Goal: Use online tool/utility: Utilize a website feature to perform a specific function

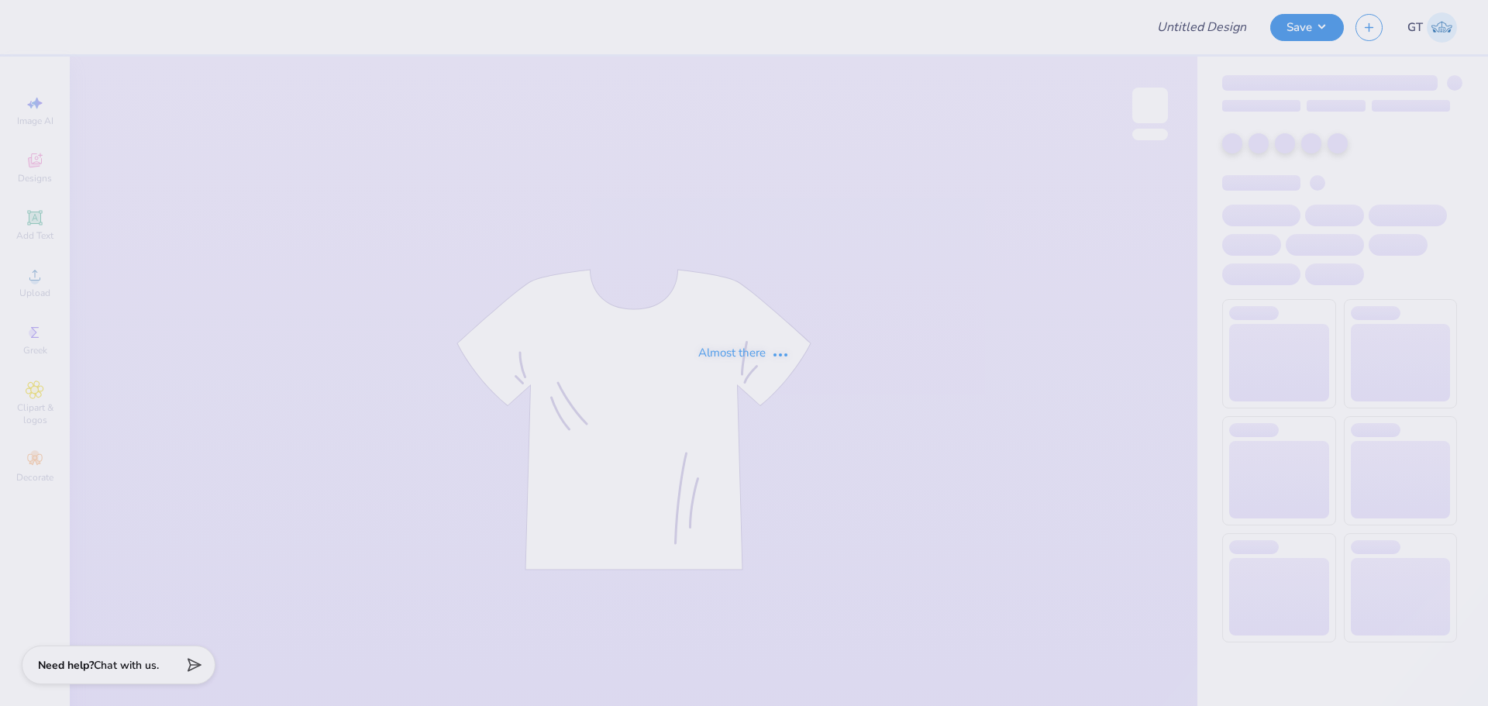
type input "Women’s club soccer"
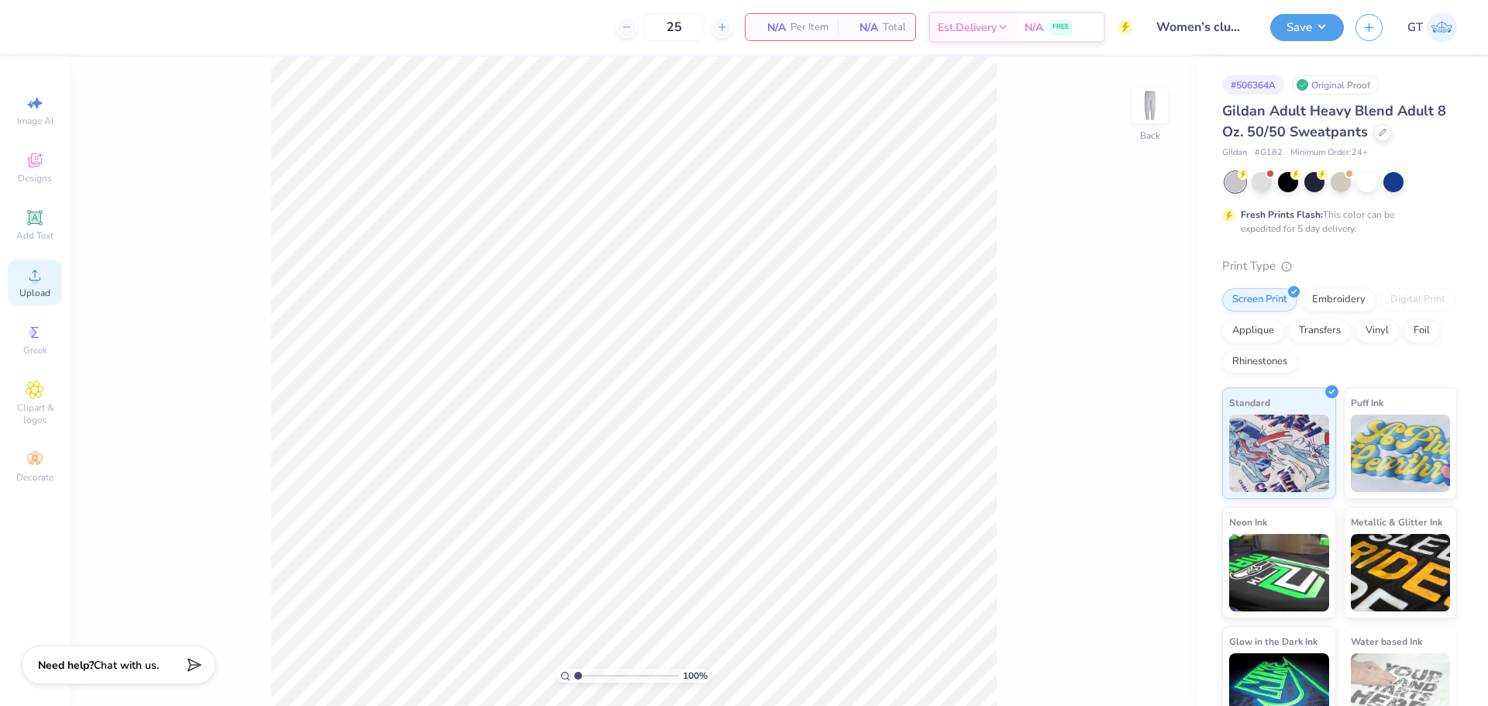
click at [42, 268] on icon at bounding box center [35, 275] width 19 height 19
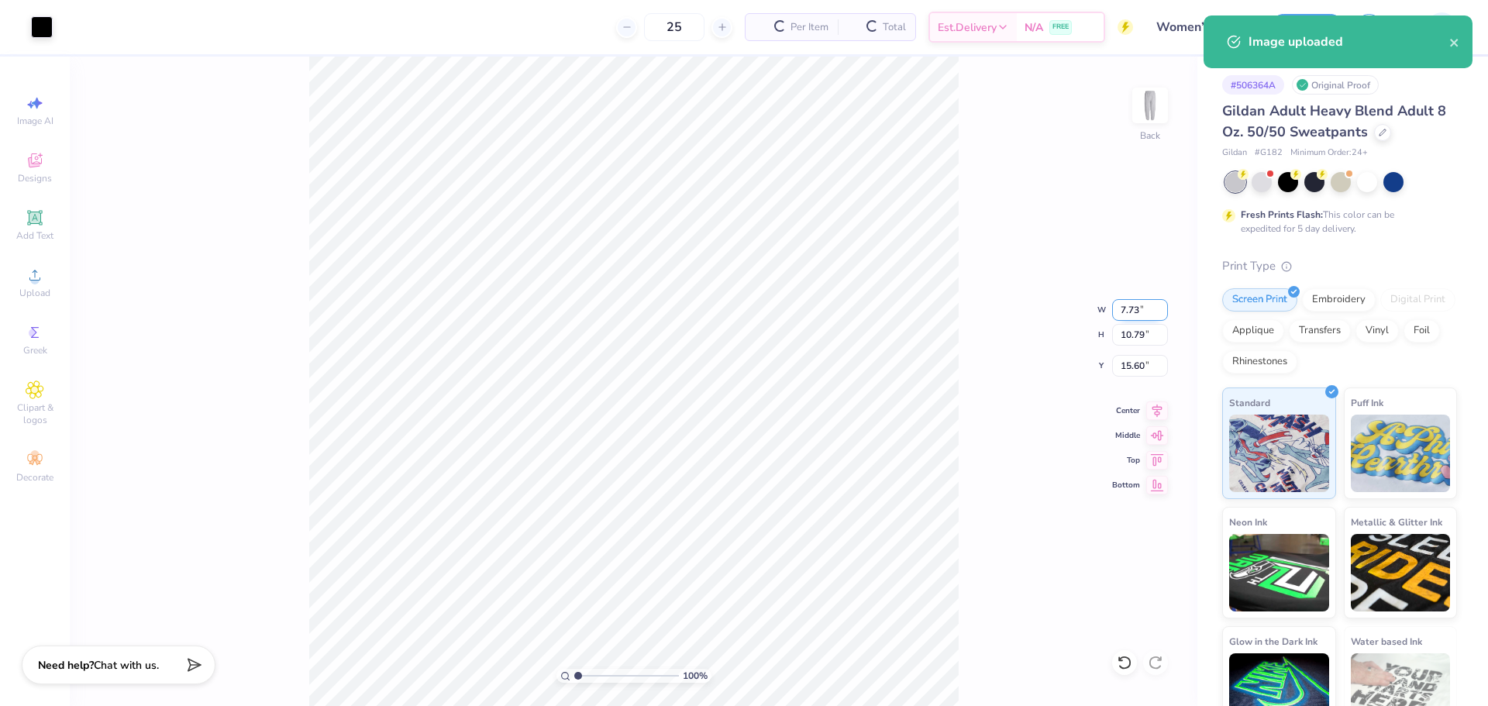
click at [834, 311] on input "7.73" at bounding box center [1140, 310] width 56 height 22
type input "3.50"
type input "4.89"
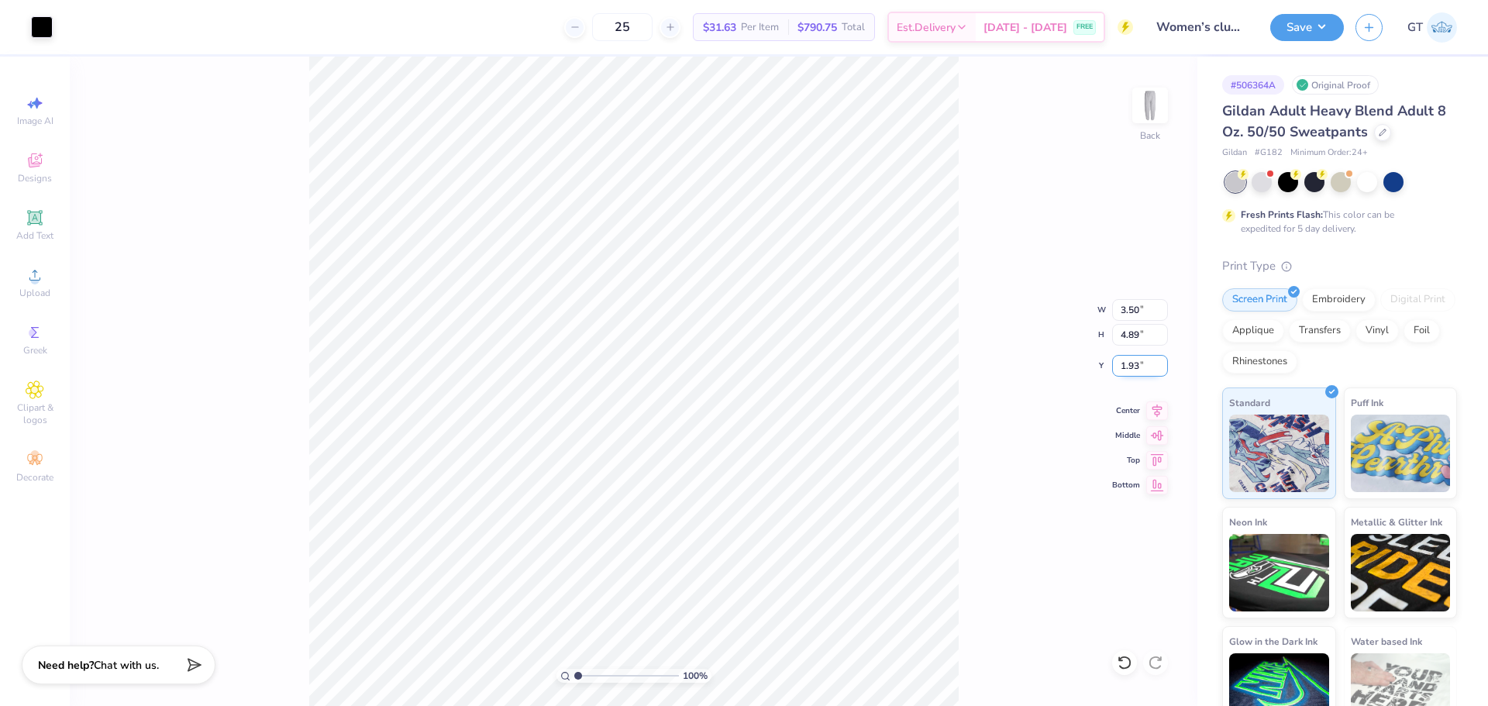
click at [834, 369] on input "1.93" at bounding box center [1140, 366] width 56 height 22
type input "3.00"
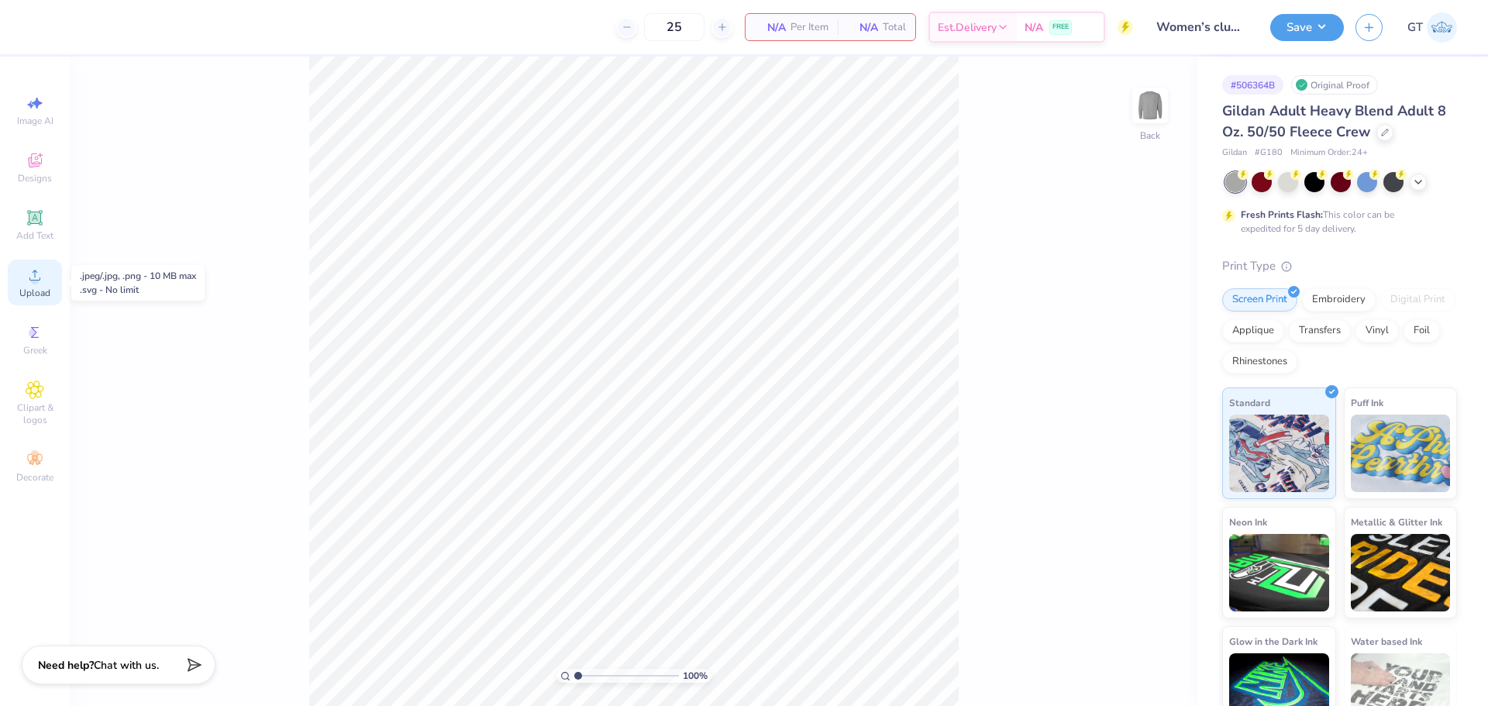
click at [42, 273] on icon at bounding box center [35, 275] width 19 height 19
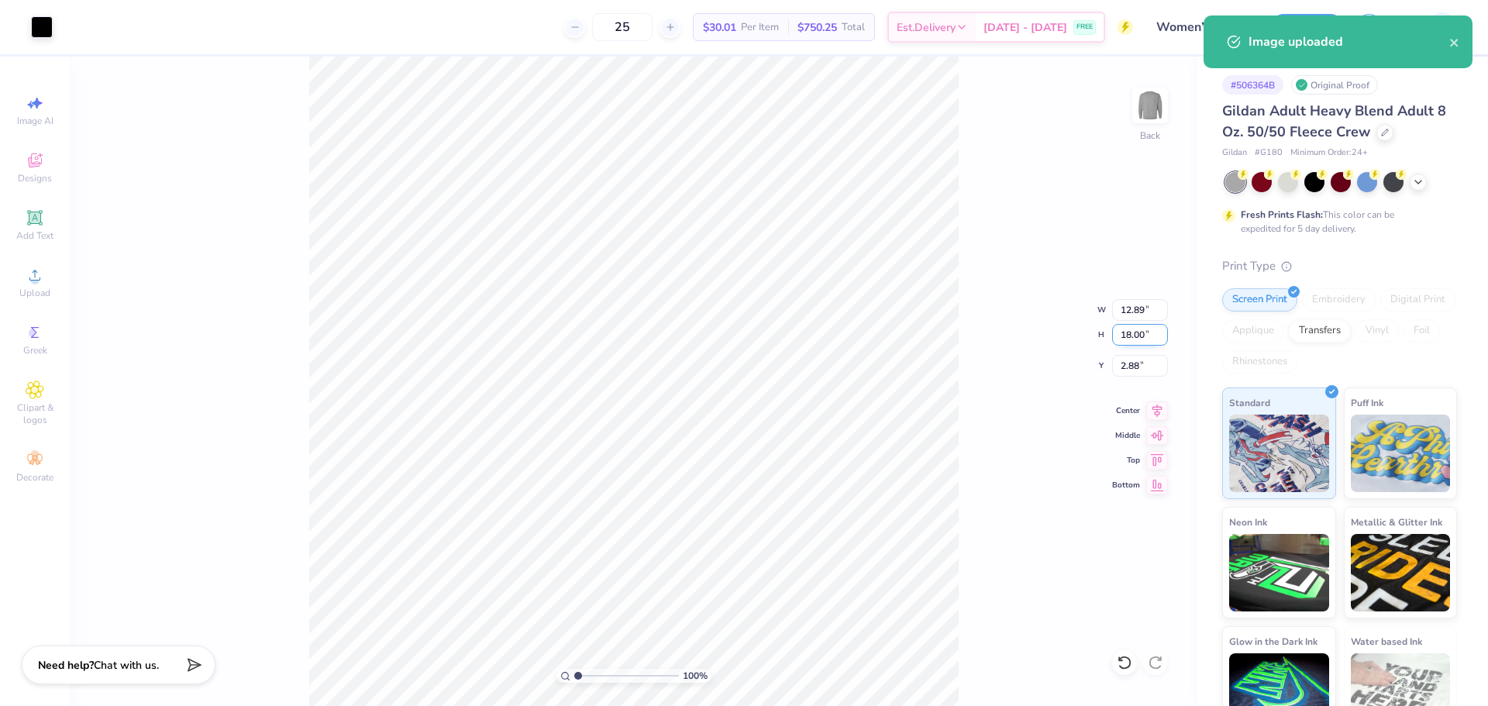
click at [834, 330] on input "18.00" at bounding box center [1140, 335] width 56 height 22
type input "0"
type input "9"
type input "6.45"
type input "9.00"
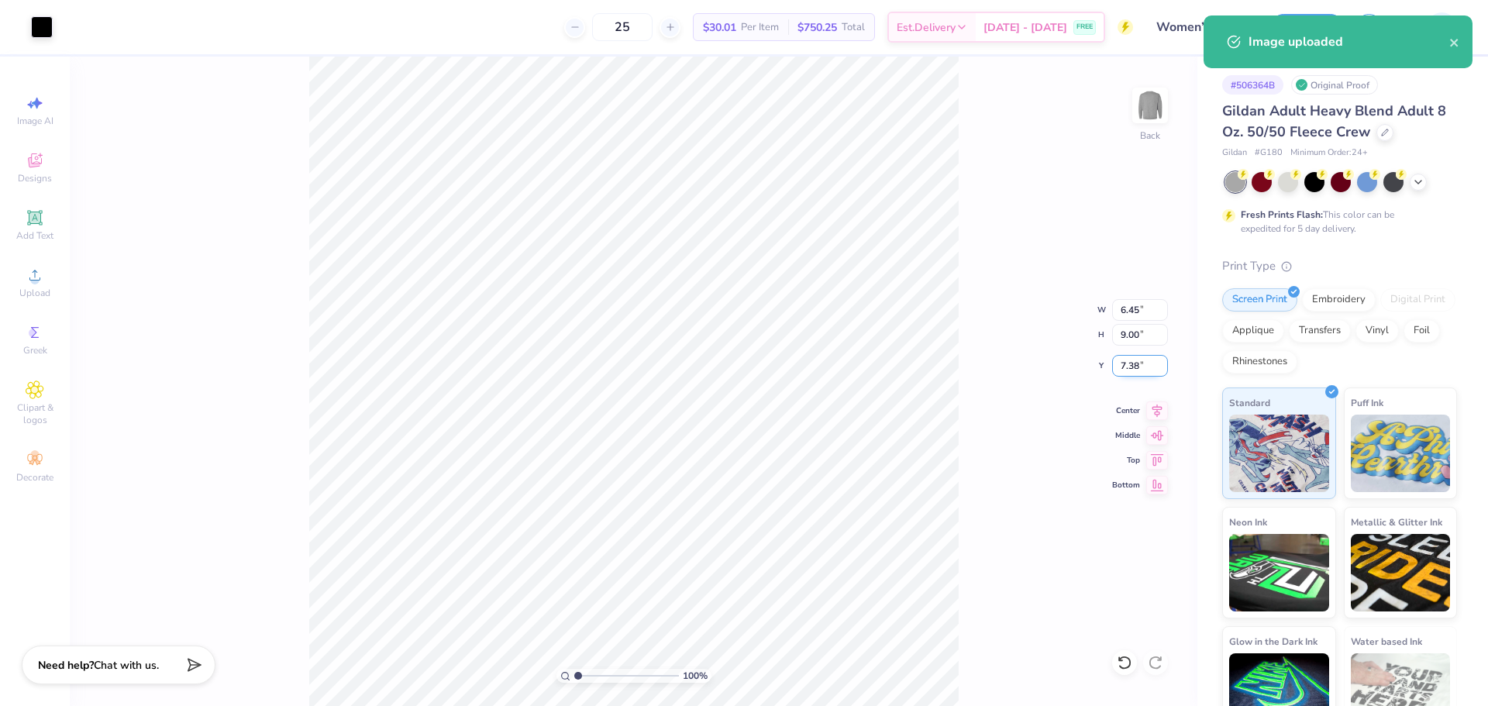
click at [834, 364] on input "7.38" at bounding box center [1140, 366] width 56 height 22
type input "3.00"
